Goal: Information Seeking & Learning: Learn about a topic

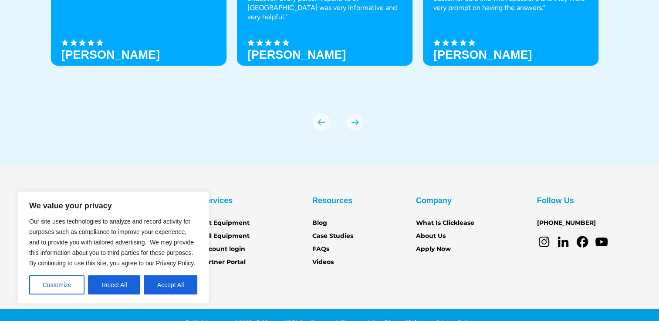
scroll to position [3070, 0]
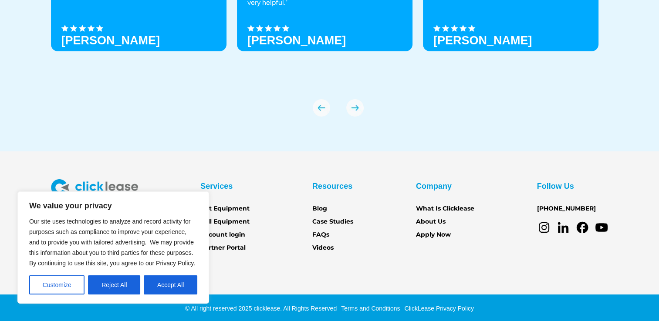
click at [207, 140] on div "We Love Our Customers “Easy application and quick instant decision. Clicklease …" at bounding box center [329, 0] width 557 height 301
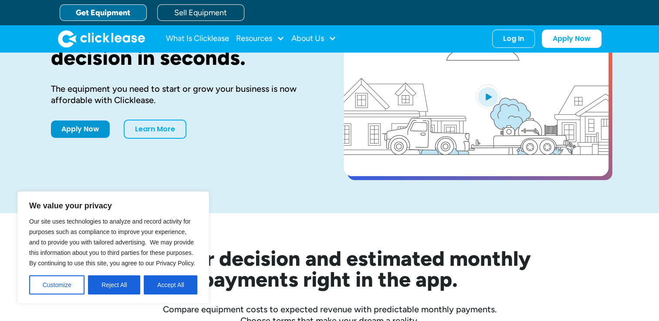
scroll to position [0, 0]
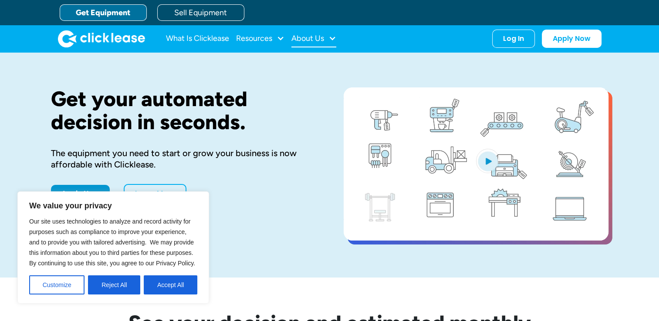
click at [331, 37] on div at bounding box center [332, 38] width 8 height 8
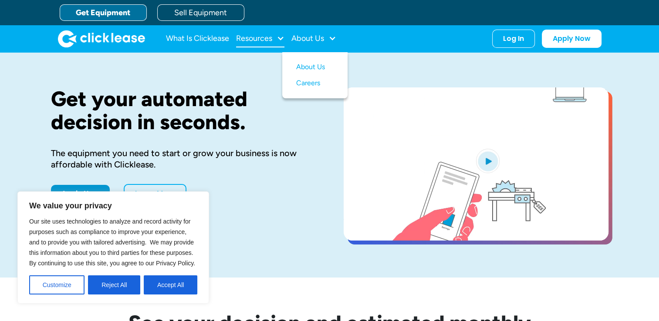
click at [265, 38] on div "Resources" at bounding box center [254, 38] width 36 height 0
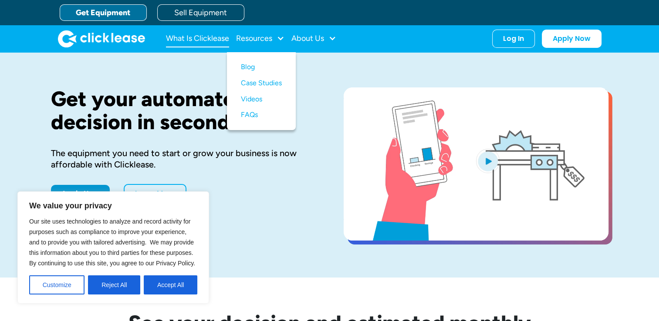
click at [197, 37] on link "What Is Clicklease" at bounding box center [197, 38] width 63 height 17
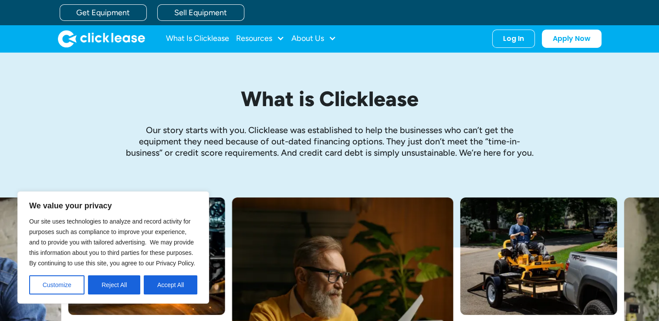
click at [102, 37] on img "home" at bounding box center [101, 38] width 87 height 17
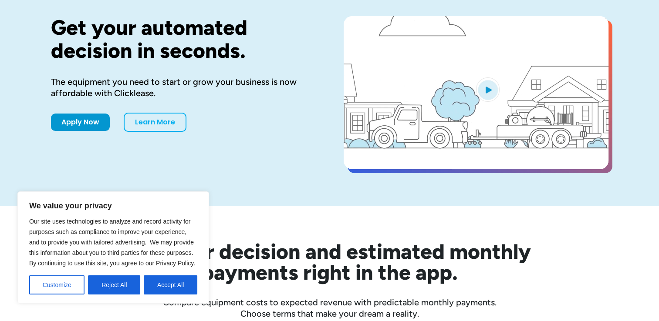
scroll to position [171, 0]
